Goal: Obtain resource: Obtain resource

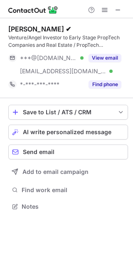
scroll to position [201, 133]
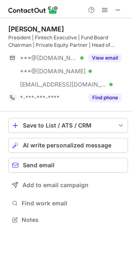
scroll to position [214, 133]
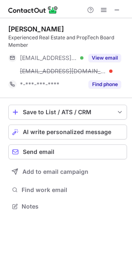
scroll to position [201, 132]
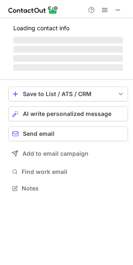
scroll to position [201, 133]
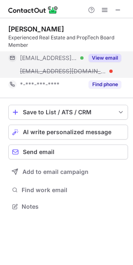
click at [107, 54] on button "View email" at bounding box center [104, 58] width 33 height 8
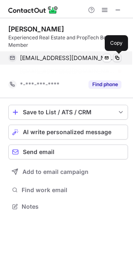
scroll to position [188, 133]
click at [118, 57] on span at bounding box center [117, 58] width 7 height 7
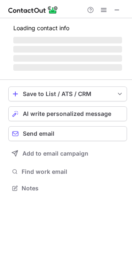
scroll to position [194, 132]
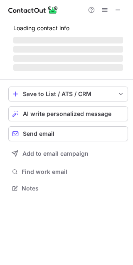
scroll to position [183, 133]
click at [119, 12] on span at bounding box center [117, 10] width 7 height 7
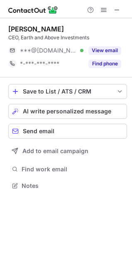
scroll to position [180, 132]
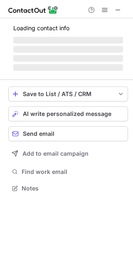
scroll to position [180, 133]
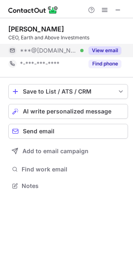
click at [115, 53] on button "View email" at bounding box center [104, 50] width 33 height 8
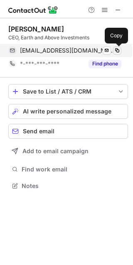
click at [117, 51] on span at bounding box center [117, 50] width 7 height 7
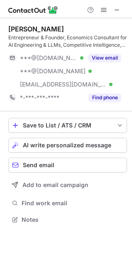
scroll to position [214, 132]
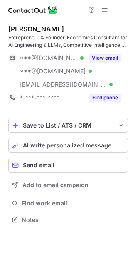
scroll to position [214, 133]
click at [116, 7] on span at bounding box center [117, 10] width 7 height 7
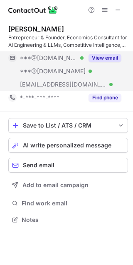
click at [112, 59] on button "View email" at bounding box center [104, 58] width 33 height 8
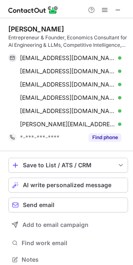
scroll to position [254, 127]
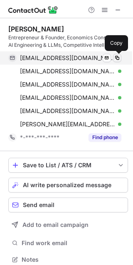
click at [117, 57] on span at bounding box center [117, 58] width 7 height 7
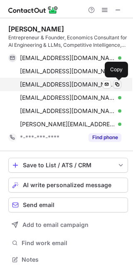
drag, startPoint x: 116, startPoint y: 85, endPoint x: 103, endPoint y: 107, distance: 26.4
click at [116, 84] on span at bounding box center [117, 84] width 7 height 7
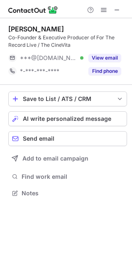
scroll to position [188, 132]
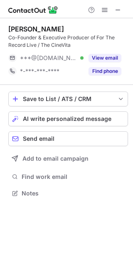
scroll to position [188, 133]
click at [116, 8] on span at bounding box center [117, 10] width 7 height 7
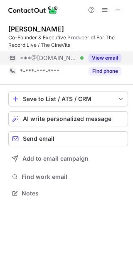
click at [113, 56] on button "View email" at bounding box center [104, 58] width 33 height 8
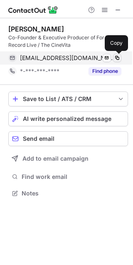
click at [118, 56] on span at bounding box center [117, 58] width 7 height 7
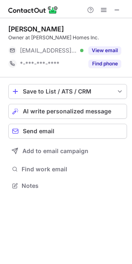
scroll to position [180, 132]
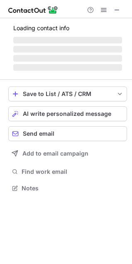
scroll to position [180, 132]
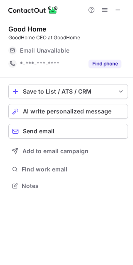
scroll to position [180, 133]
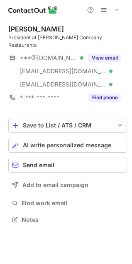
scroll to position [207, 132]
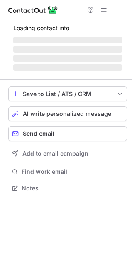
scroll to position [180, 132]
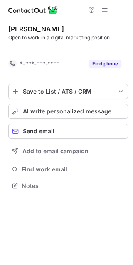
scroll to position [167, 133]
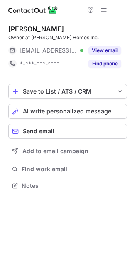
scroll to position [180, 132]
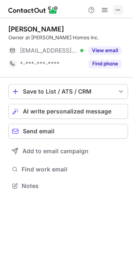
scroll to position [180, 133]
click at [123, 10] on div at bounding box center [105, 10] width 40 height 10
click at [116, 9] on span at bounding box center [117, 10] width 7 height 7
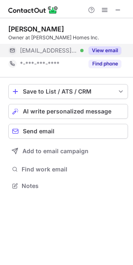
click at [113, 47] on button "View email" at bounding box center [104, 50] width 33 height 8
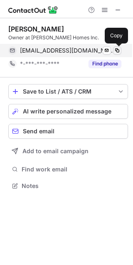
click at [117, 51] on span at bounding box center [117, 50] width 7 height 7
